Goal: Transaction & Acquisition: Obtain resource

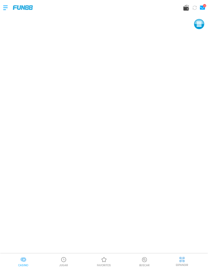
click at [5, 8] on div at bounding box center [8, 7] width 10 height 15
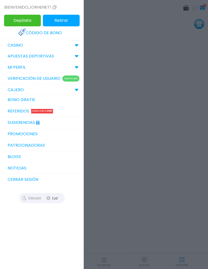
click at [12, 98] on link "Bono Gratis" at bounding box center [42, 99] width 84 height 11
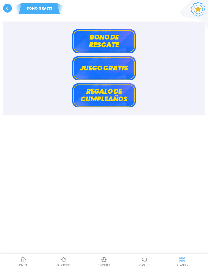
click at [123, 42] on button "Bono de rescate" at bounding box center [103, 41] width 63 height 24
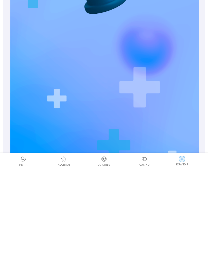
scroll to position [150, 0]
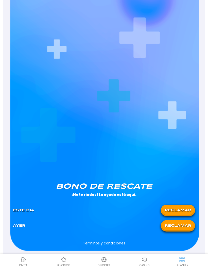
click at [182, 209] on button "RECLAMAR" at bounding box center [178, 210] width 32 height 9
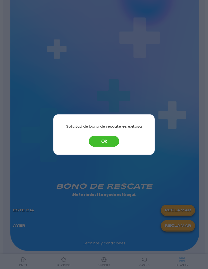
click at [109, 147] on button "Ok" at bounding box center [104, 141] width 30 height 11
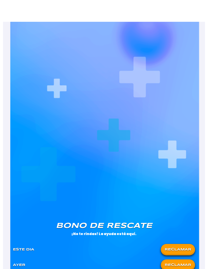
scroll to position [0, 0]
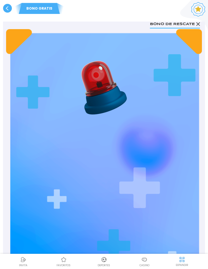
click at [200, 24] on icon at bounding box center [198, 24] width 4 height 4
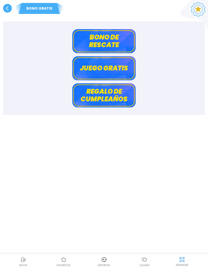
click at [9, 12] on use at bounding box center [7, 8] width 9 height 9
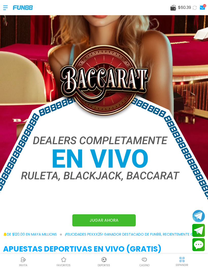
scroll to position [69, 0]
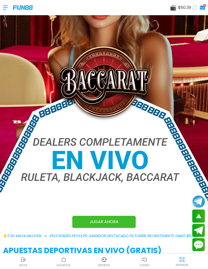
click at [142, 263] on img at bounding box center [144, 260] width 6 height 6
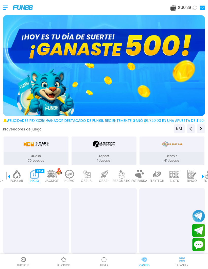
scroll to position [0, 13]
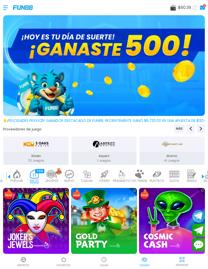
click at [173, 218] on img at bounding box center [172, 221] width 66 height 66
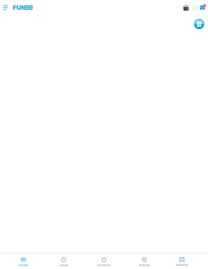
click at [22, 263] on img at bounding box center [23, 260] width 6 height 6
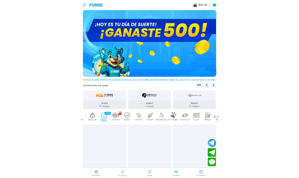
scroll to position [0, 13]
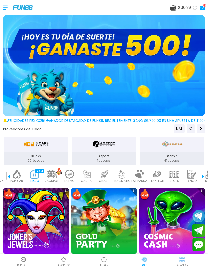
click at [22, 263] on img at bounding box center [23, 260] width 6 height 6
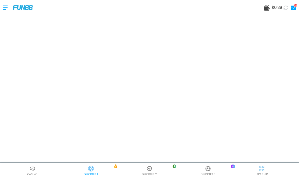
scroll to position [18, 0]
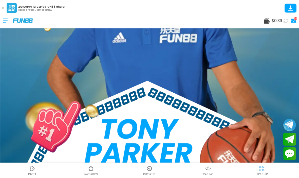
scroll to position [129, 0]
click at [152, 172] on img at bounding box center [150, 169] width 6 height 6
